Goal: Navigation & Orientation: Find specific page/section

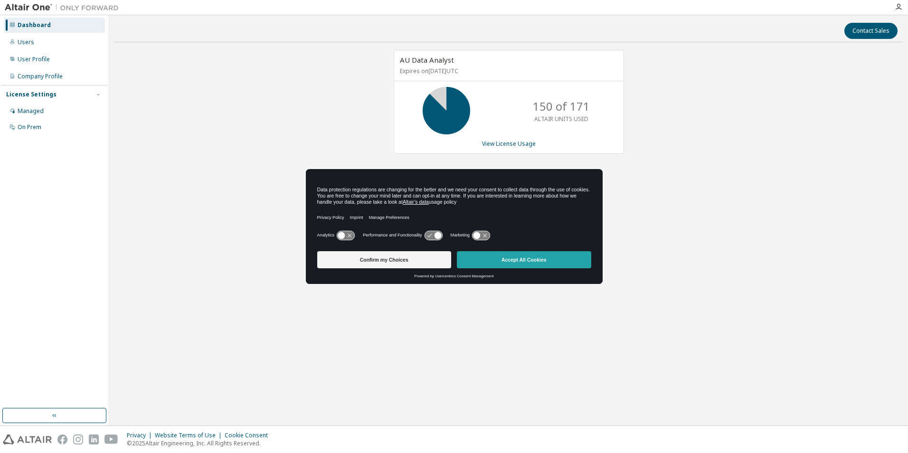
click at [495, 259] on button "Accept All Cookies" at bounding box center [524, 259] width 134 height 17
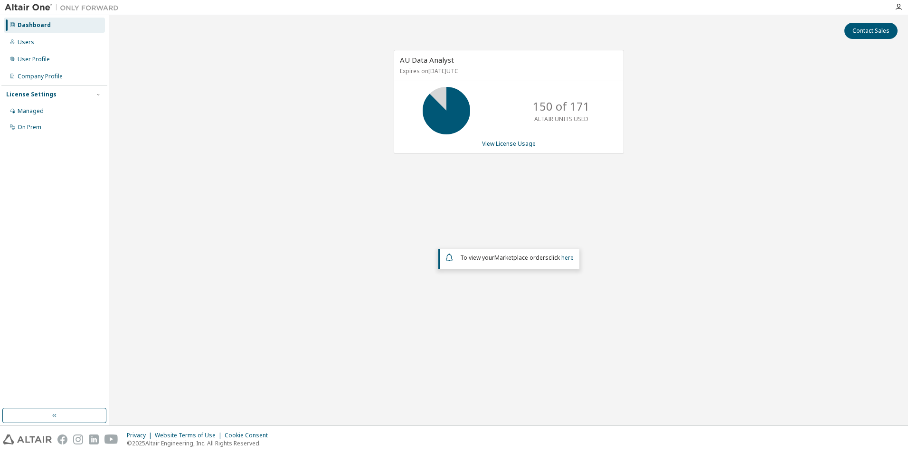
click at [244, 158] on div "AU Data Analyst Expires on December 29, 2025 UTC 150 of 171 ALTAIR UNITS USED V…" at bounding box center [508, 197] width 789 height 294
click at [510, 141] on link "View License Usage" at bounding box center [509, 144] width 54 height 8
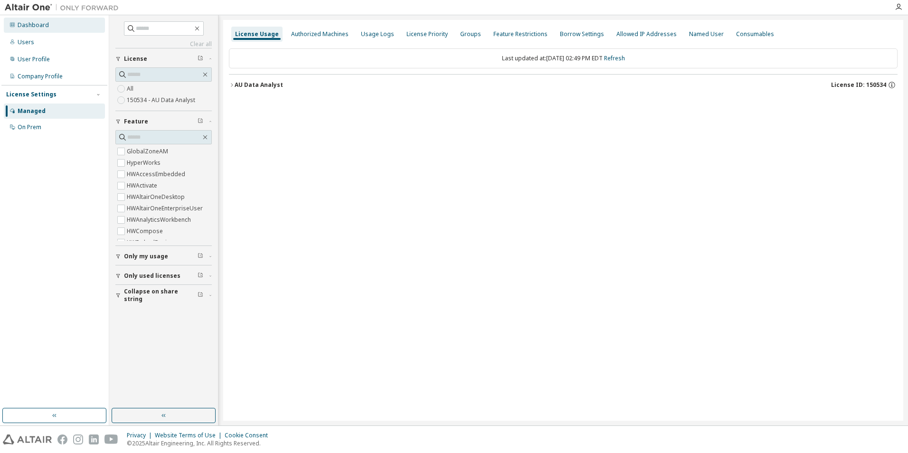
click at [28, 24] on div "Dashboard" at bounding box center [33, 25] width 31 height 8
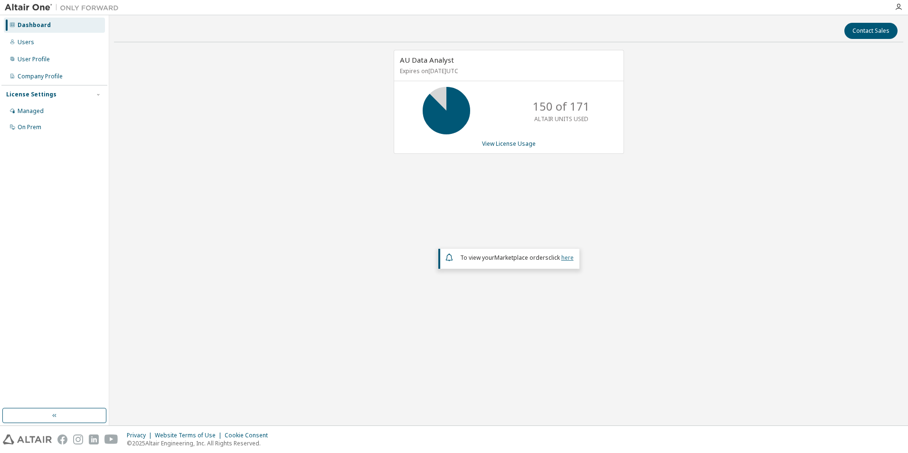
click at [567, 256] on link "here" at bounding box center [567, 258] width 12 height 8
click at [25, 124] on div "On Prem" at bounding box center [30, 127] width 24 height 8
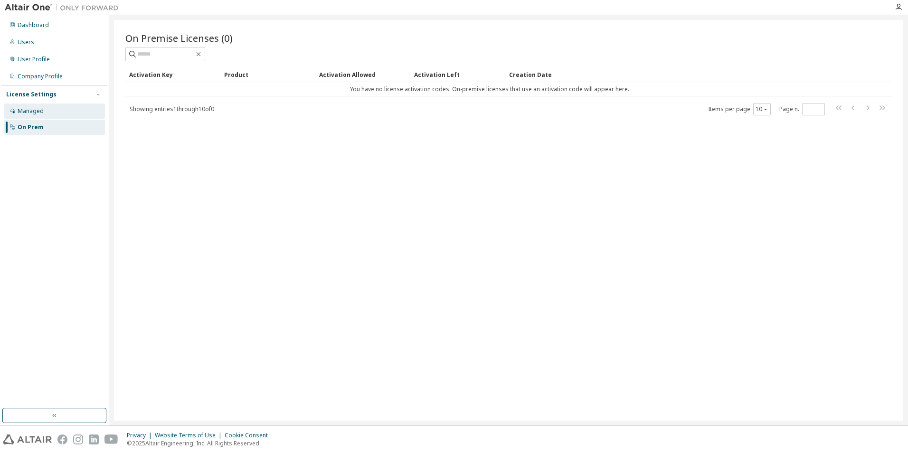
click at [24, 110] on div "Managed" at bounding box center [31, 111] width 26 height 8
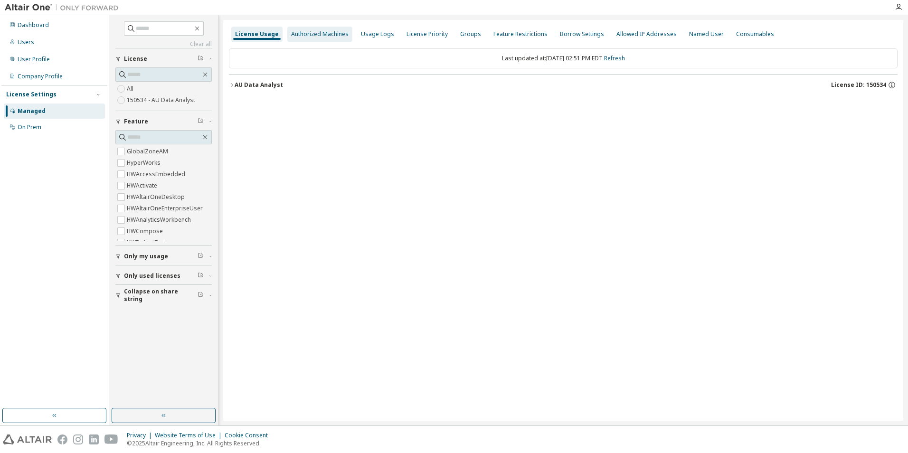
click at [311, 34] on div "Authorized Machines" at bounding box center [319, 34] width 57 height 8
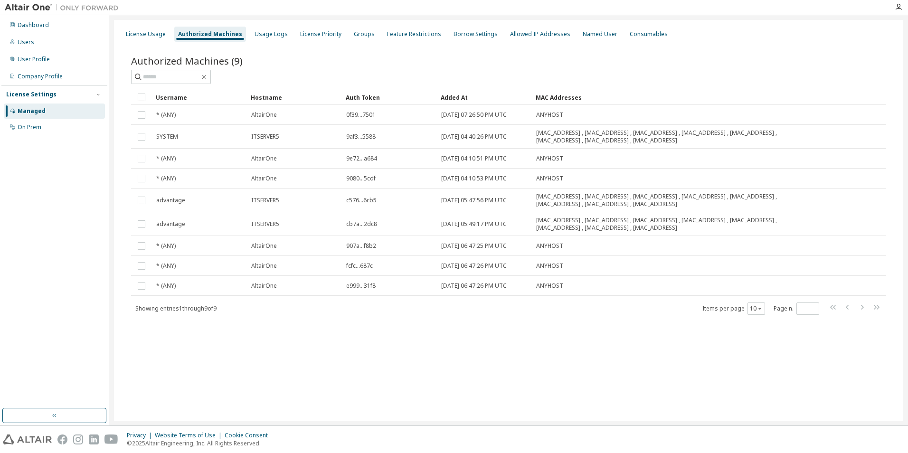
click at [379, 341] on div "License Usage Authorized Machines Usage Logs License Priority Groups Feature Re…" at bounding box center [508, 220] width 789 height 401
click at [30, 23] on div "Dashboard" at bounding box center [33, 25] width 31 height 8
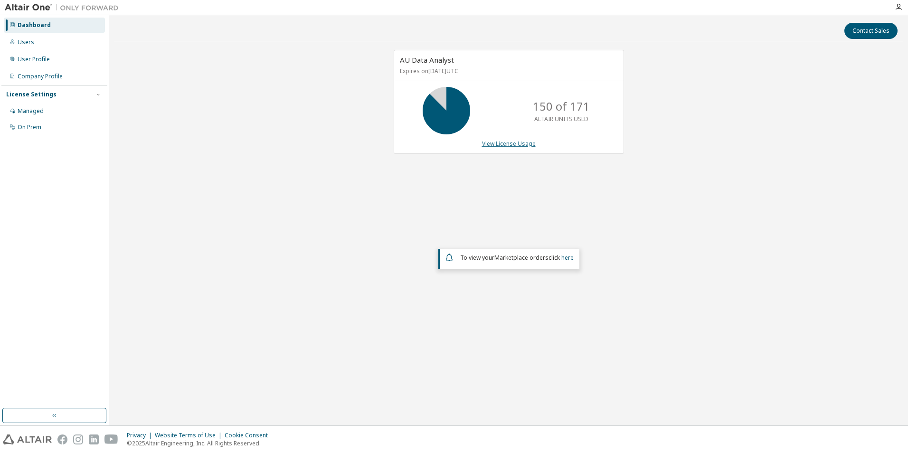
click at [513, 143] on link "View License Usage" at bounding box center [509, 144] width 54 height 8
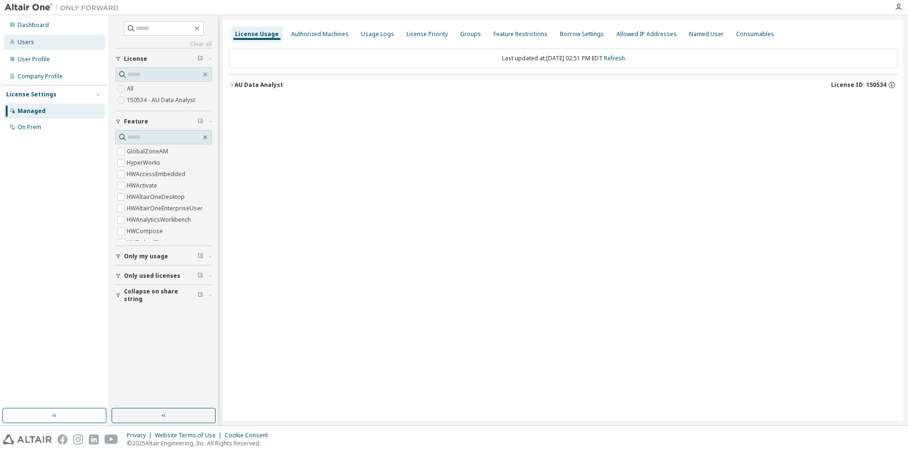
click at [19, 43] on div "Users" at bounding box center [26, 42] width 17 height 8
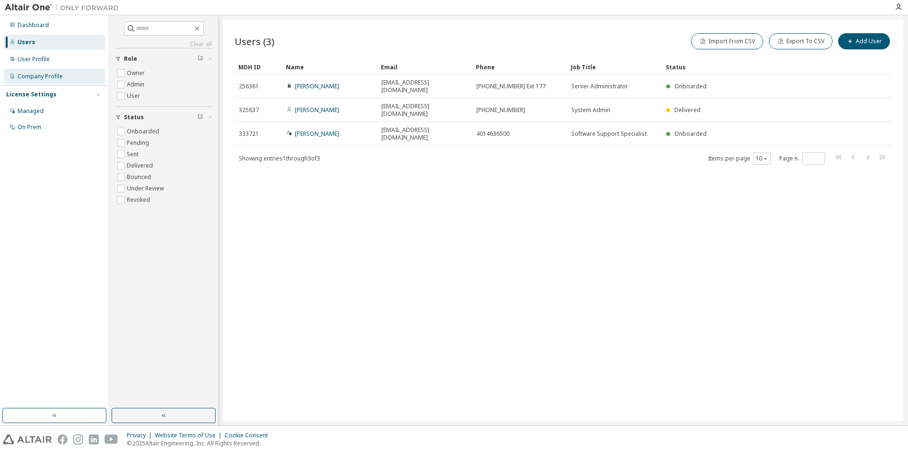
click at [33, 75] on div "Company Profile" at bounding box center [40, 77] width 45 height 8
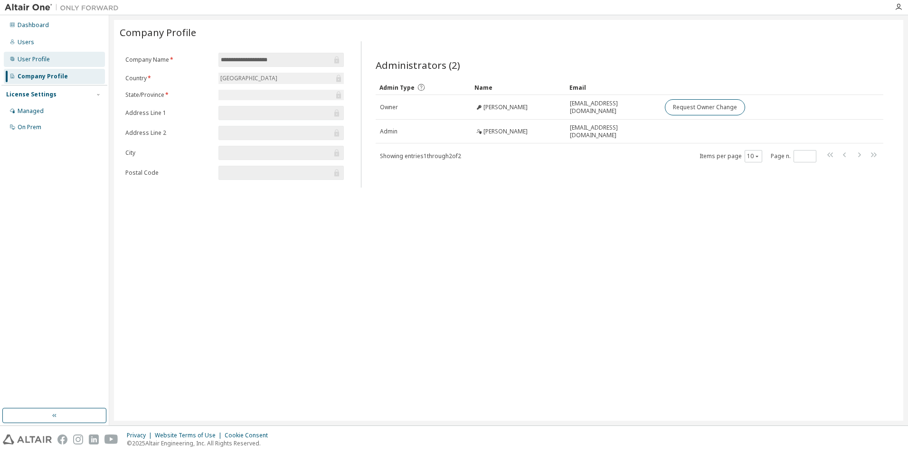
click at [34, 59] on div "User Profile" at bounding box center [34, 60] width 32 height 8
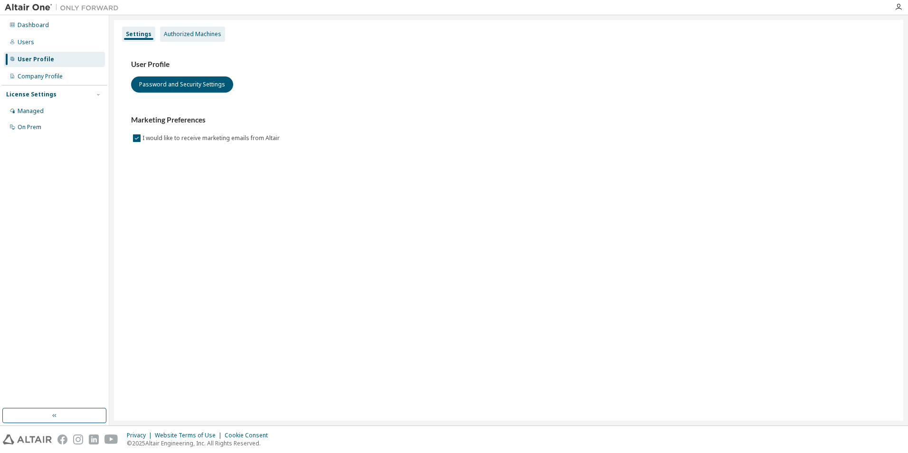
click at [196, 35] on div "Authorized Machines" at bounding box center [192, 34] width 57 height 8
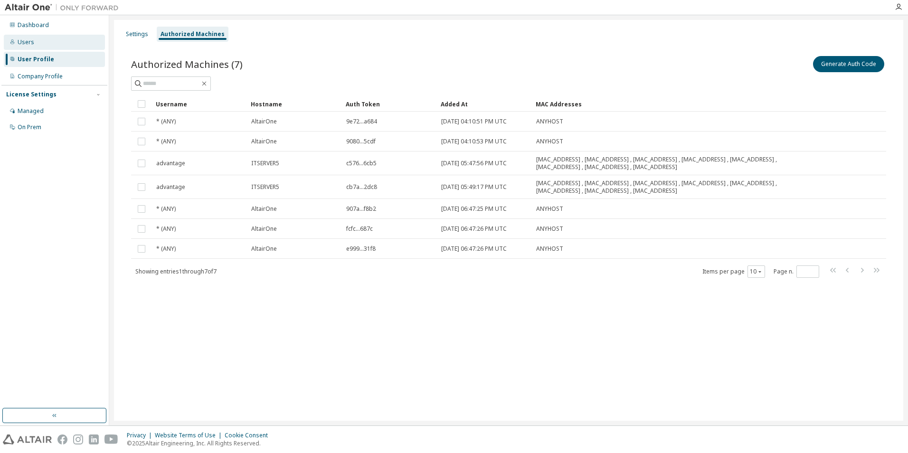
click at [23, 41] on div "Users" at bounding box center [26, 42] width 17 height 8
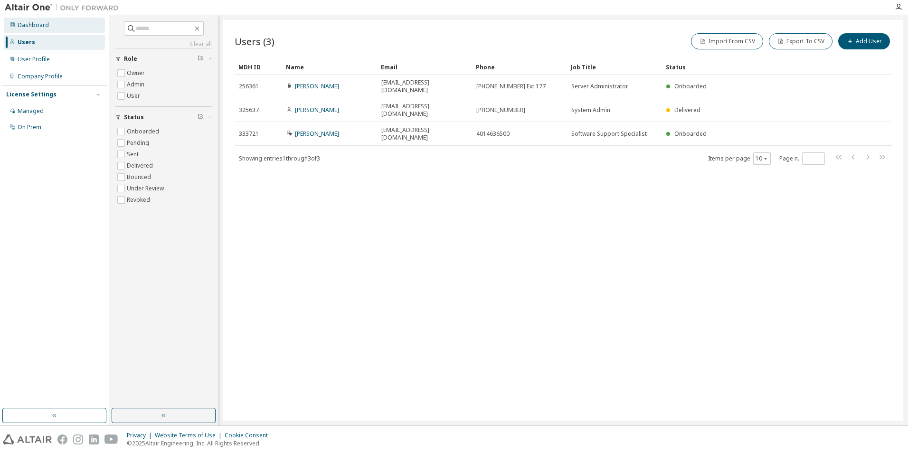
click at [27, 23] on div "Dashboard" at bounding box center [33, 25] width 31 height 8
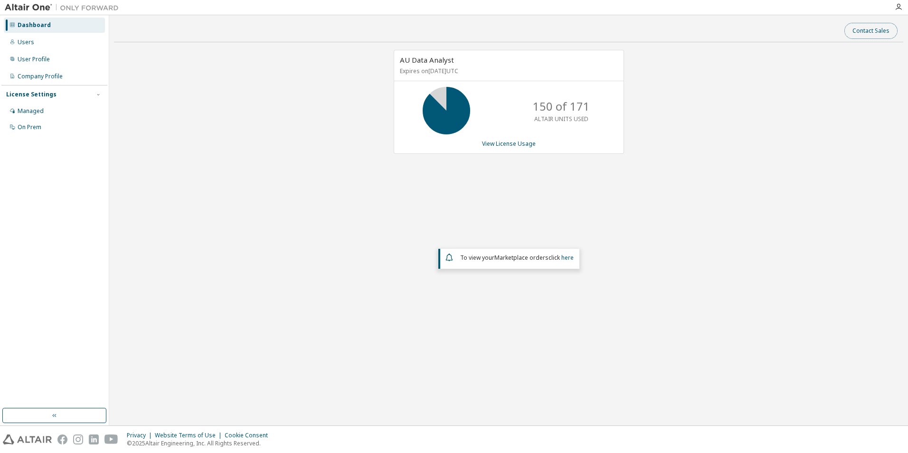
click at [872, 31] on button "Contact Sales" at bounding box center [870, 31] width 53 height 16
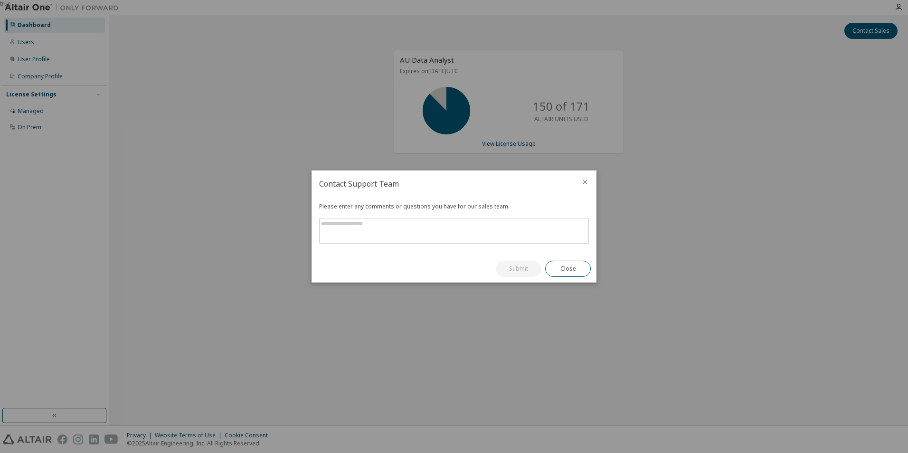
click at [582, 179] on icon "close" at bounding box center [585, 182] width 8 height 8
